Goal: Information Seeking & Learning: Learn about a topic

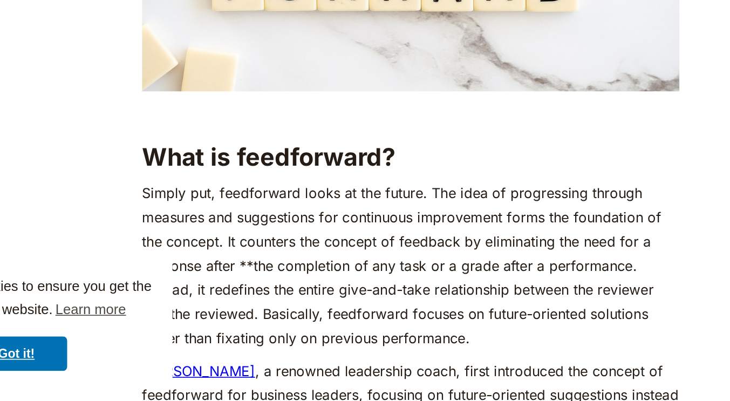
scroll to position [866, 0]
